Goal: Information Seeking & Learning: Find specific fact

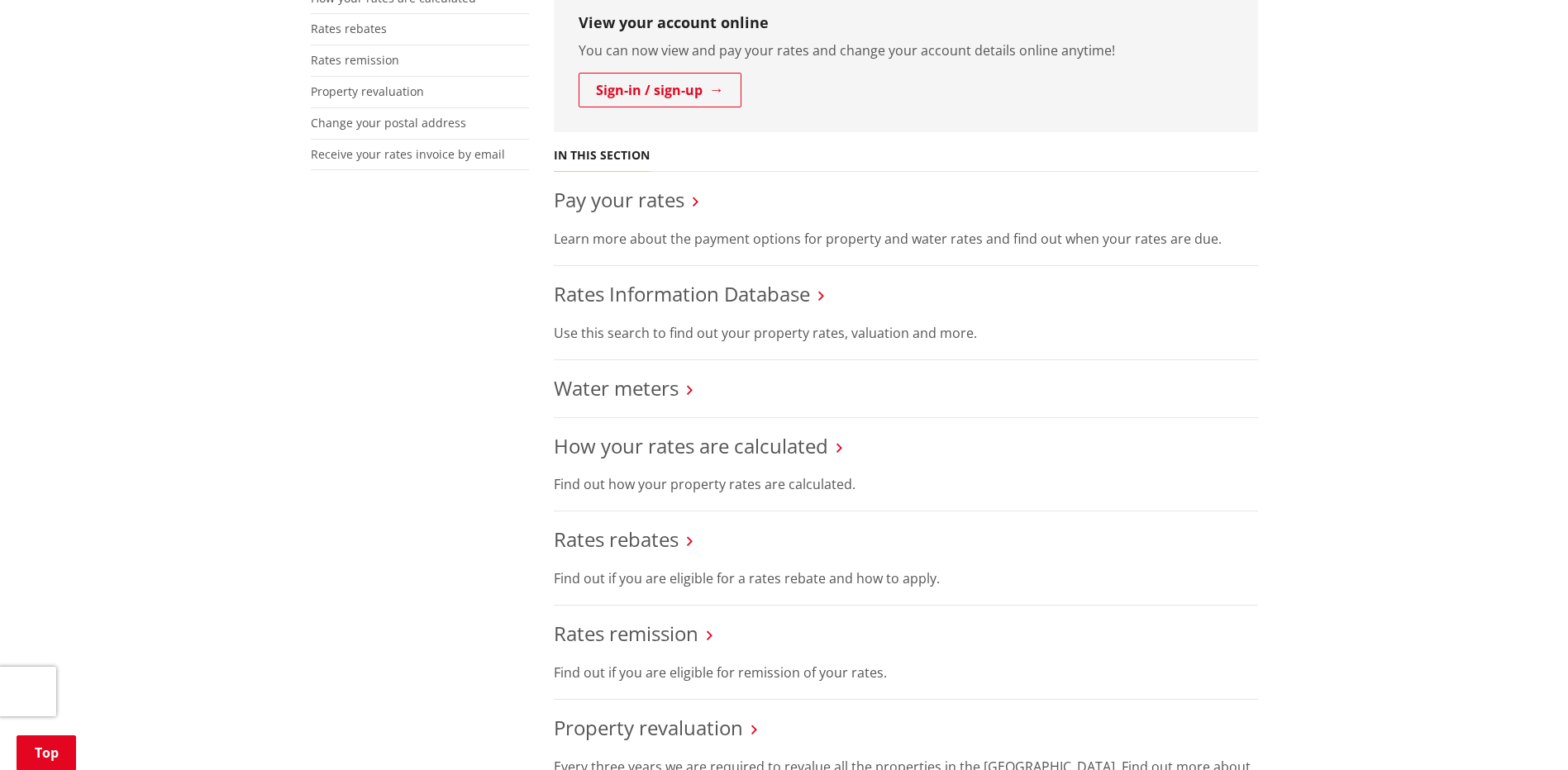
scroll to position [496, 0]
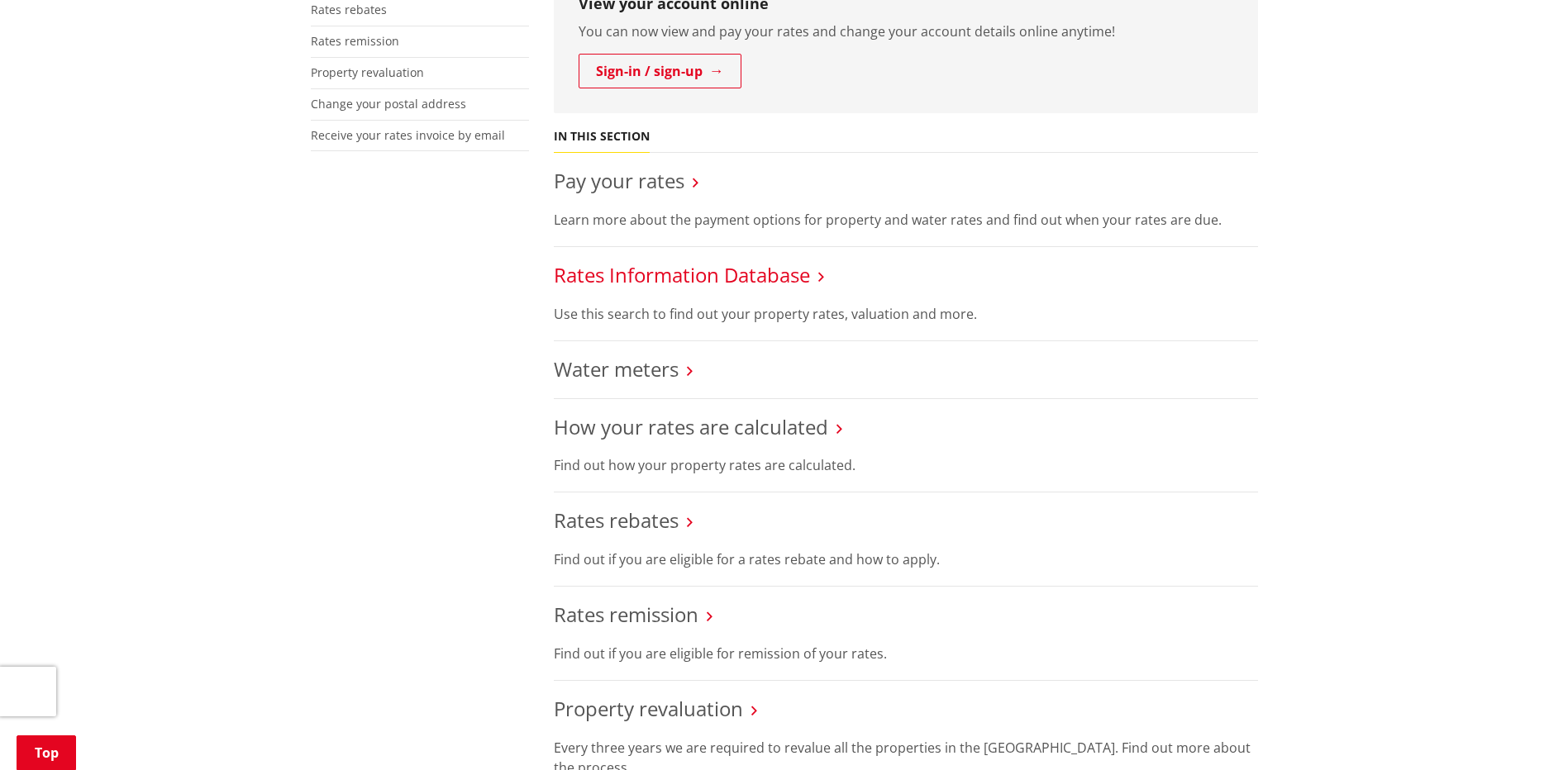
click at [755, 281] on link "Rates Information Database" at bounding box center [681, 274] width 256 height 27
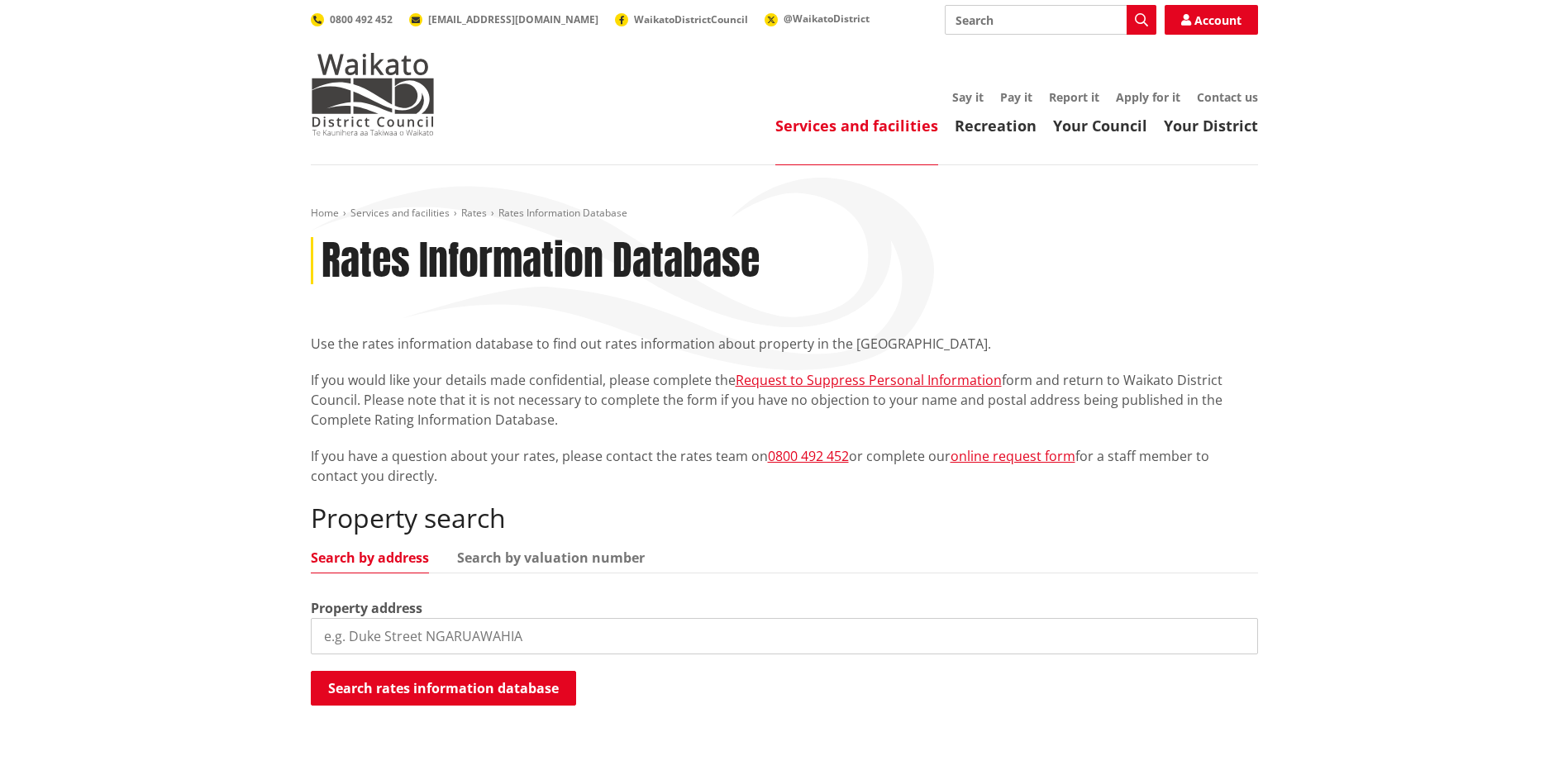
click at [365, 638] on input "search" at bounding box center [785, 636] width 947 height 37
paste input "49 Te Putu Street"
type input "49 Te Putu Street"
click at [452, 692] on button "Search rates information database" at bounding box center [443, 688] width 265 height 35
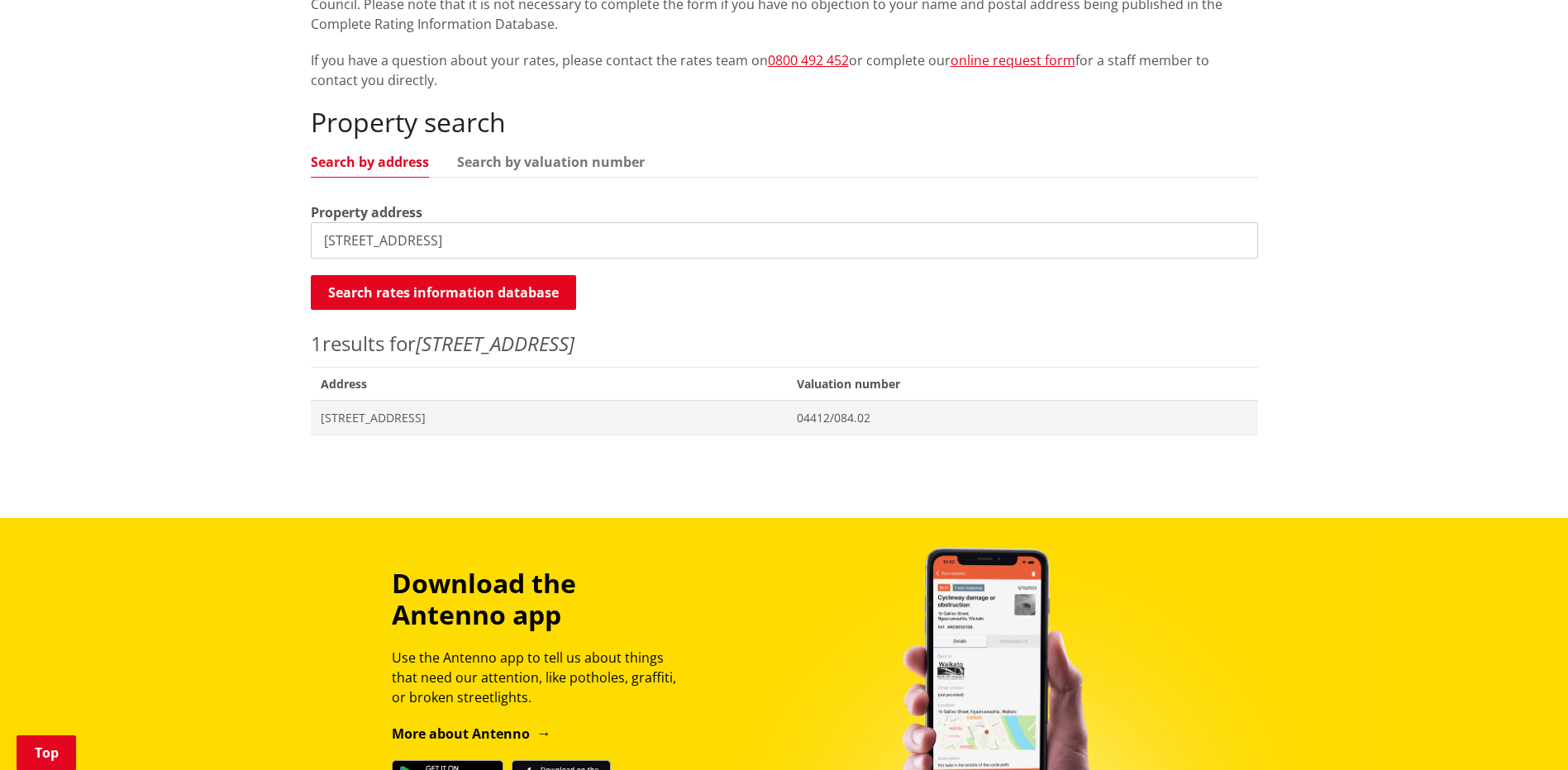
scroll to position [413, 0]
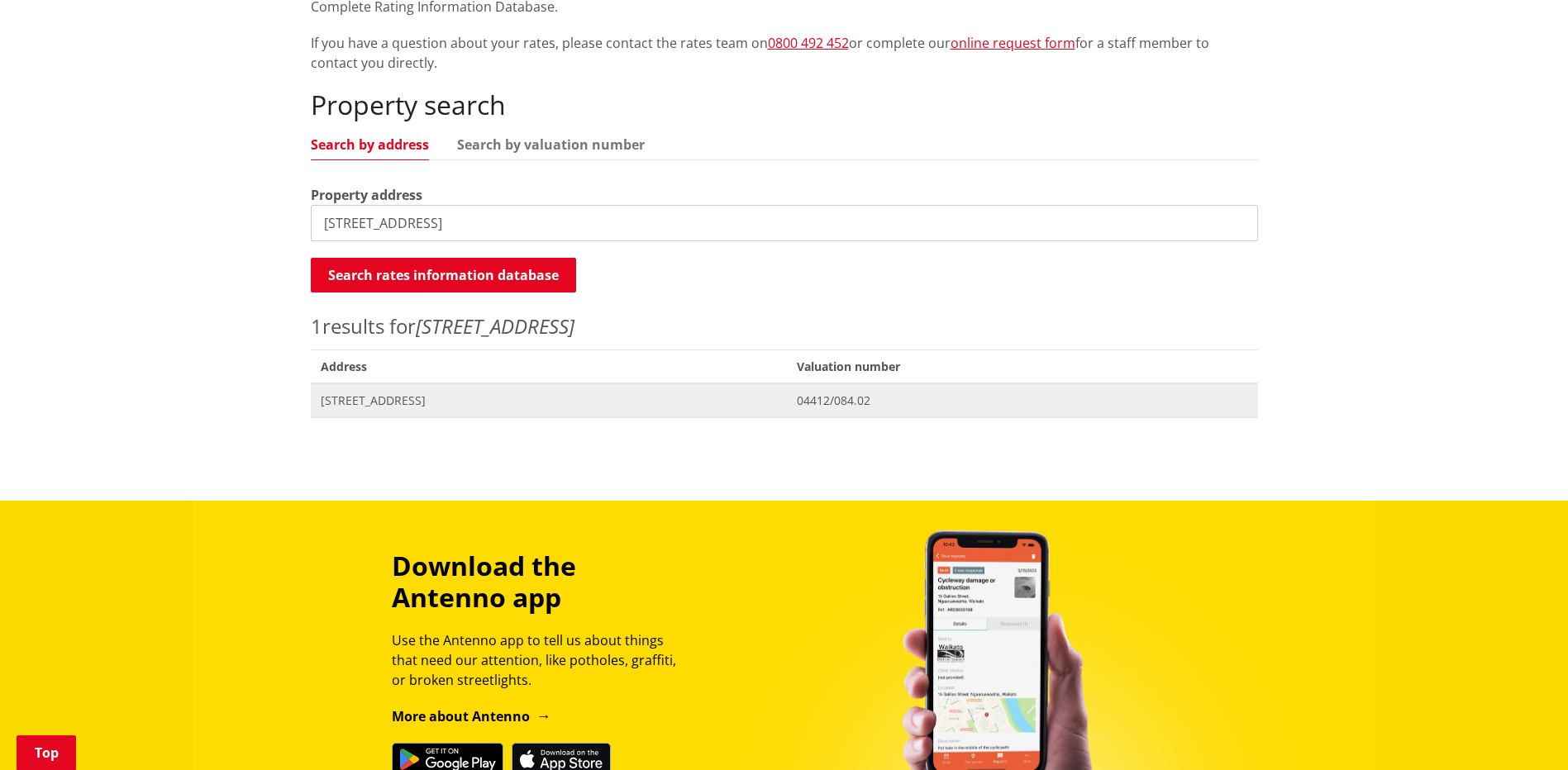
drag, startPoint x: 351, startPoint y: 399, endPoint x: 362, endPoint y: 396, distance: 11.4
click at [351, 399] on span "49 Te Putu Street TAUPIRI" at bounding box center [549, 401] width 457 height 17
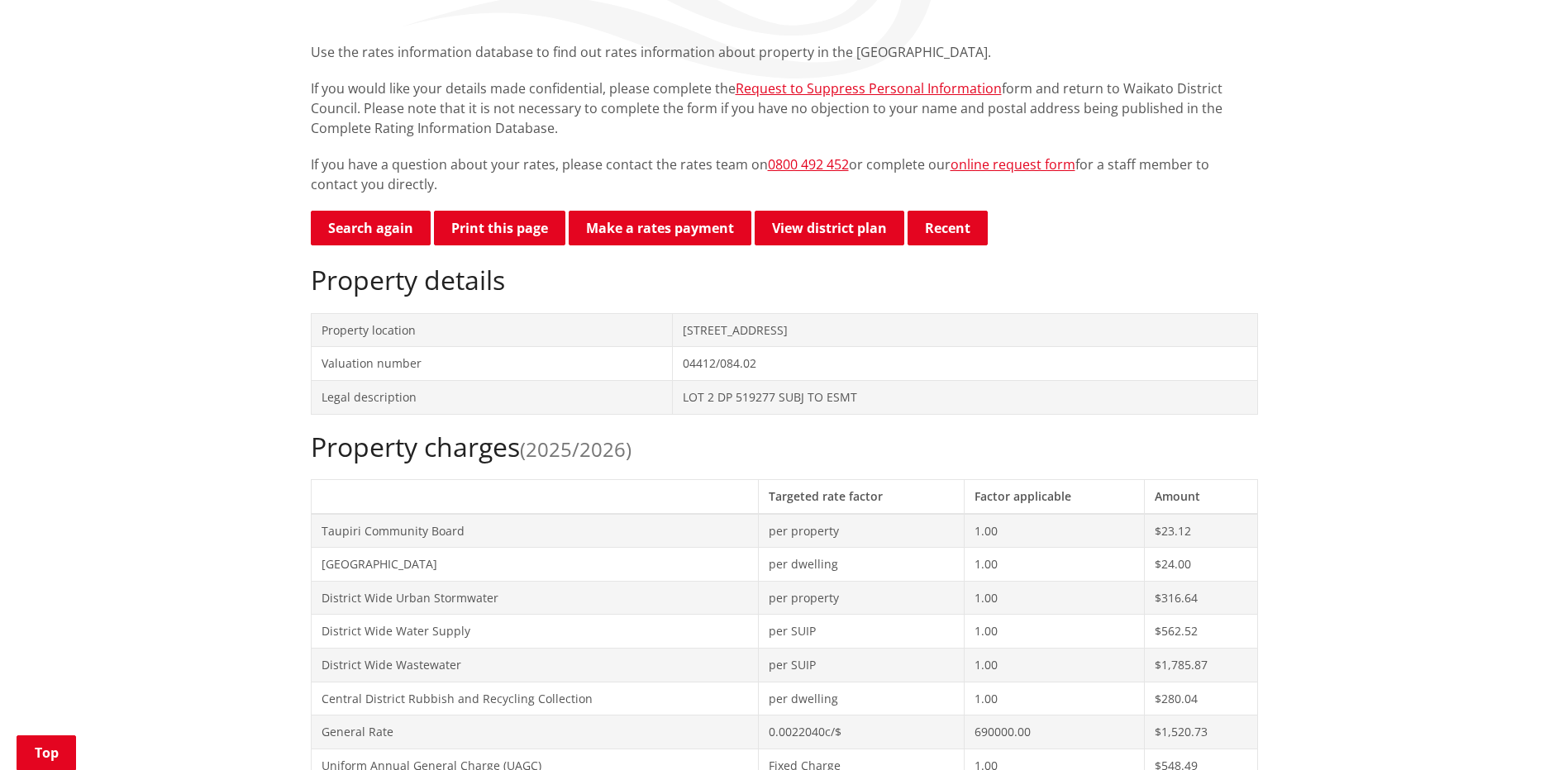
scroll to position [330, 0]
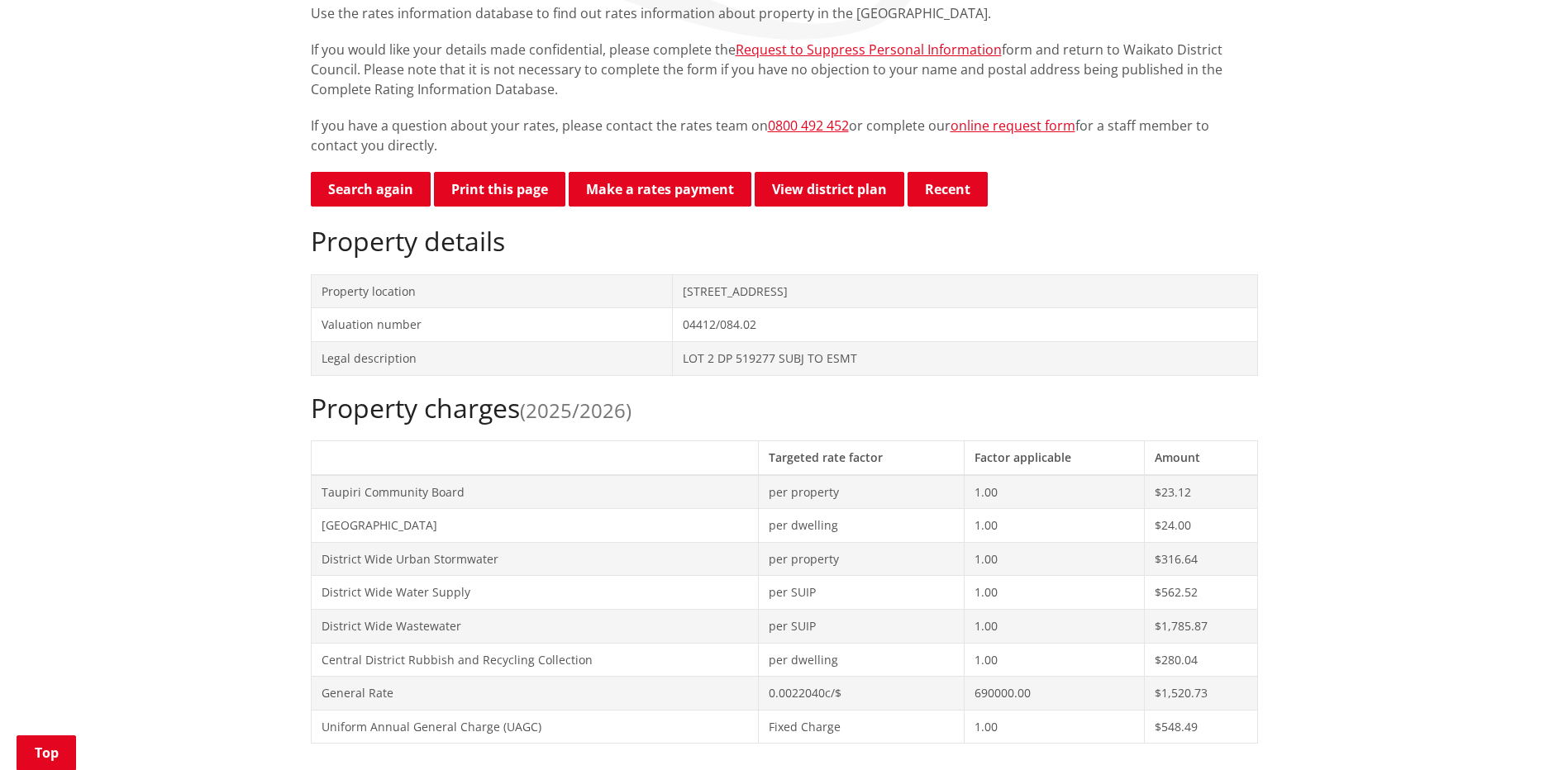
drag, startPoint x: 489, startPoint y: 178, endPoint x: 1435, endPoint y: 747, distance: 1103.9
click at [489, 178] on button "Print this page" at bounding box center [499, 189] width 131 height 35
